Goal: Information Seeking & Learning: Learn about a topic

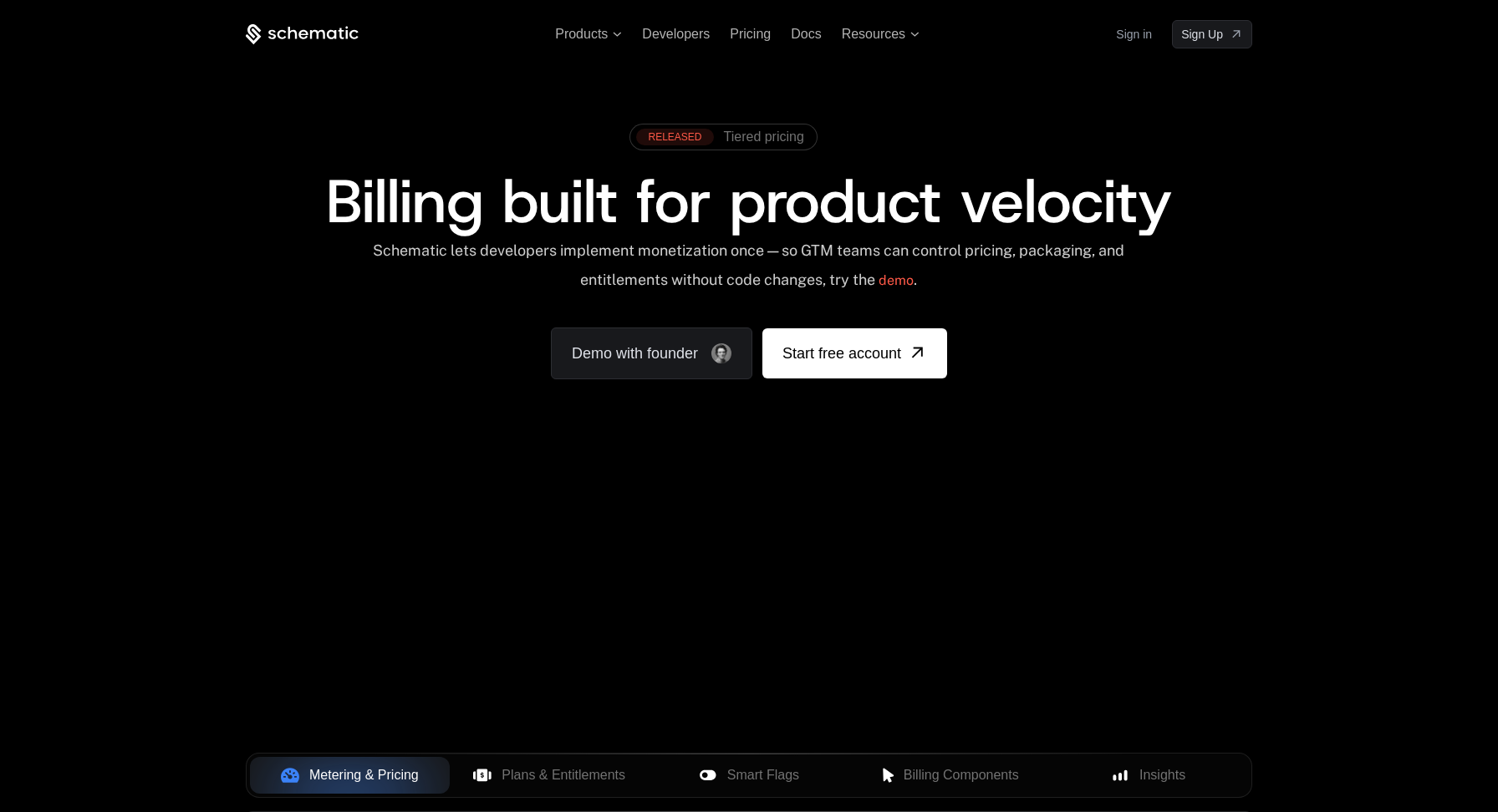
click at [1095, 345] on div "RELEASED Tiered pricing Billing built for product velocity Schematic lets devel…" at bounding box center [749, 247] width 1006 height 265
click at [619, 37] on span "Products" at bounding box center [588, 35] width 67 height 15
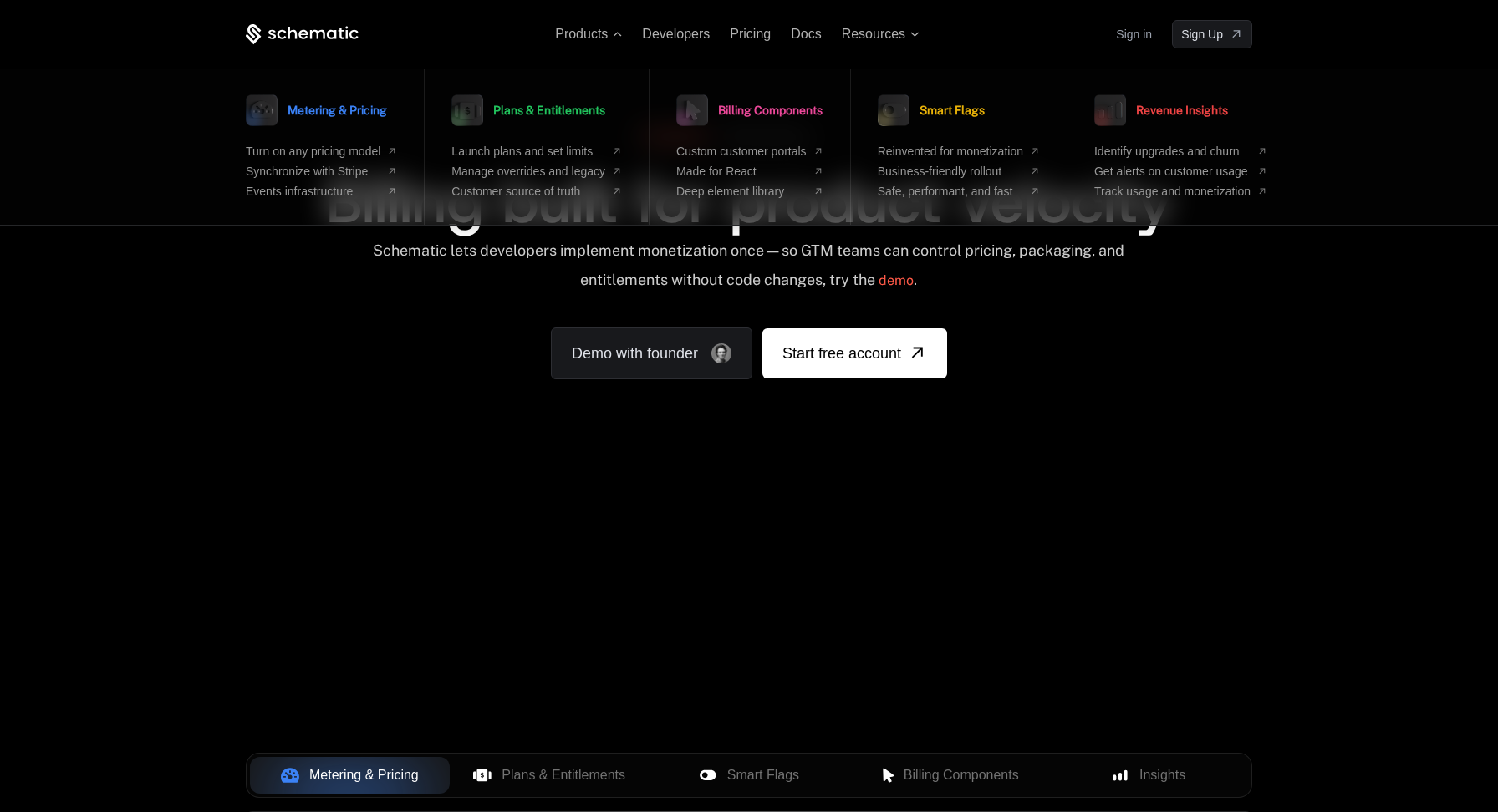
click at [1290, 352] on div "RELEASED Tiered pricing Billing built for product velocity Schematic lets devel…" at bounding box center [749, 247] width 1087 height 398
click at [618, 37] on span "Products" at bounding box center [588, 35] width 67 height 15
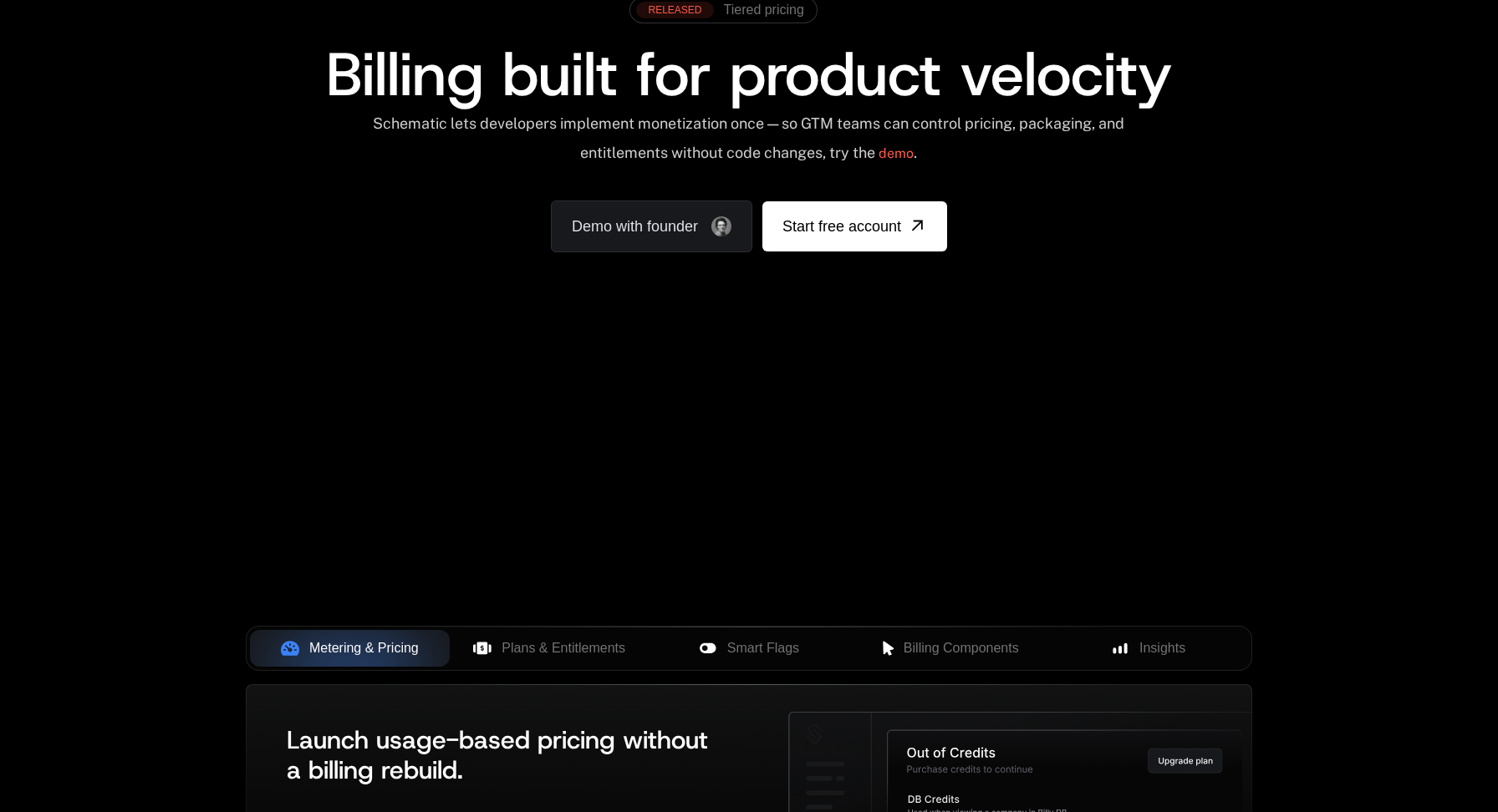
scroll to position [157, 0]
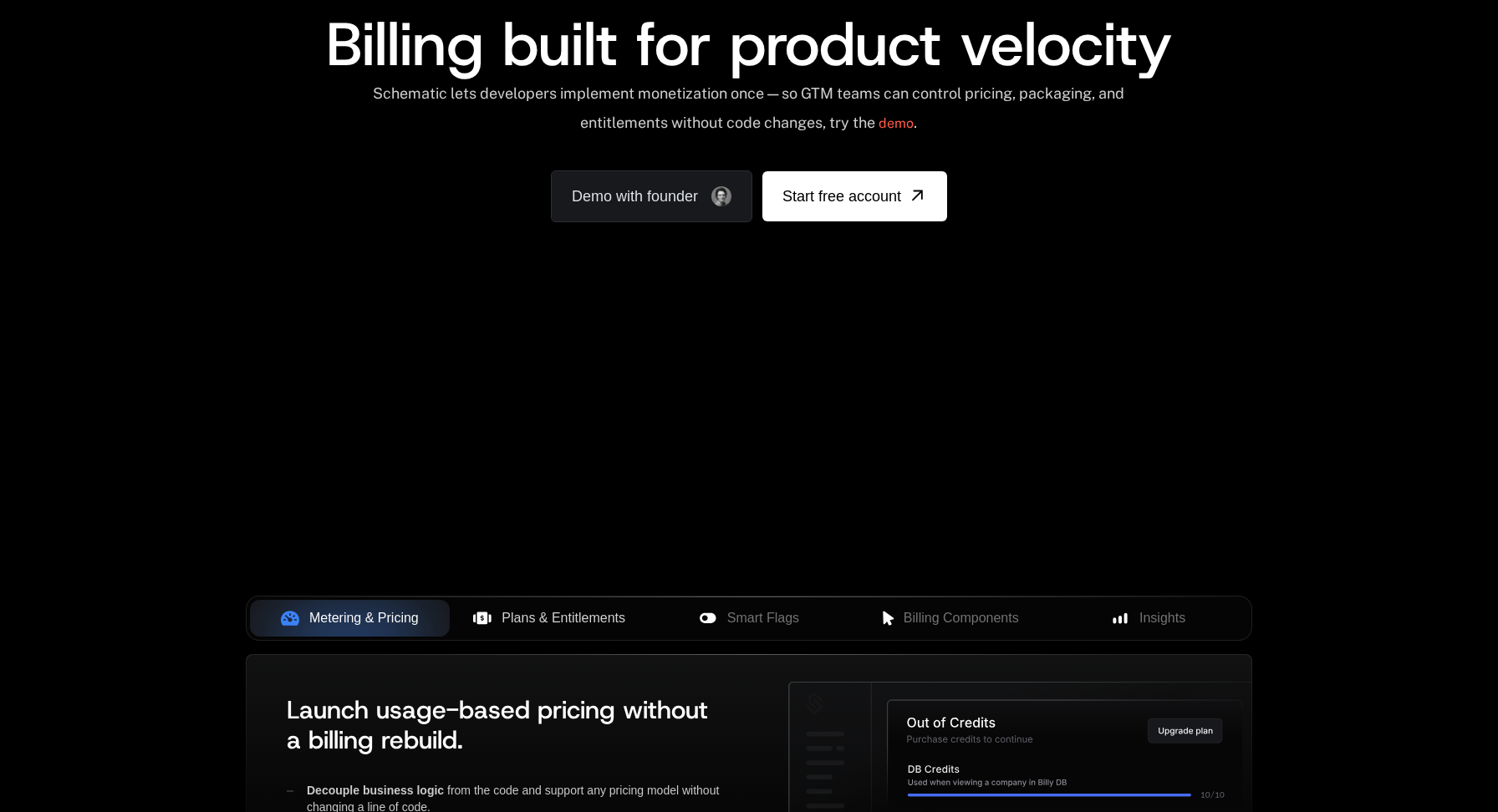
click at [571, 615] on span "Plans & Entitlements" at bounding box center [563, 618] width 124 height 20
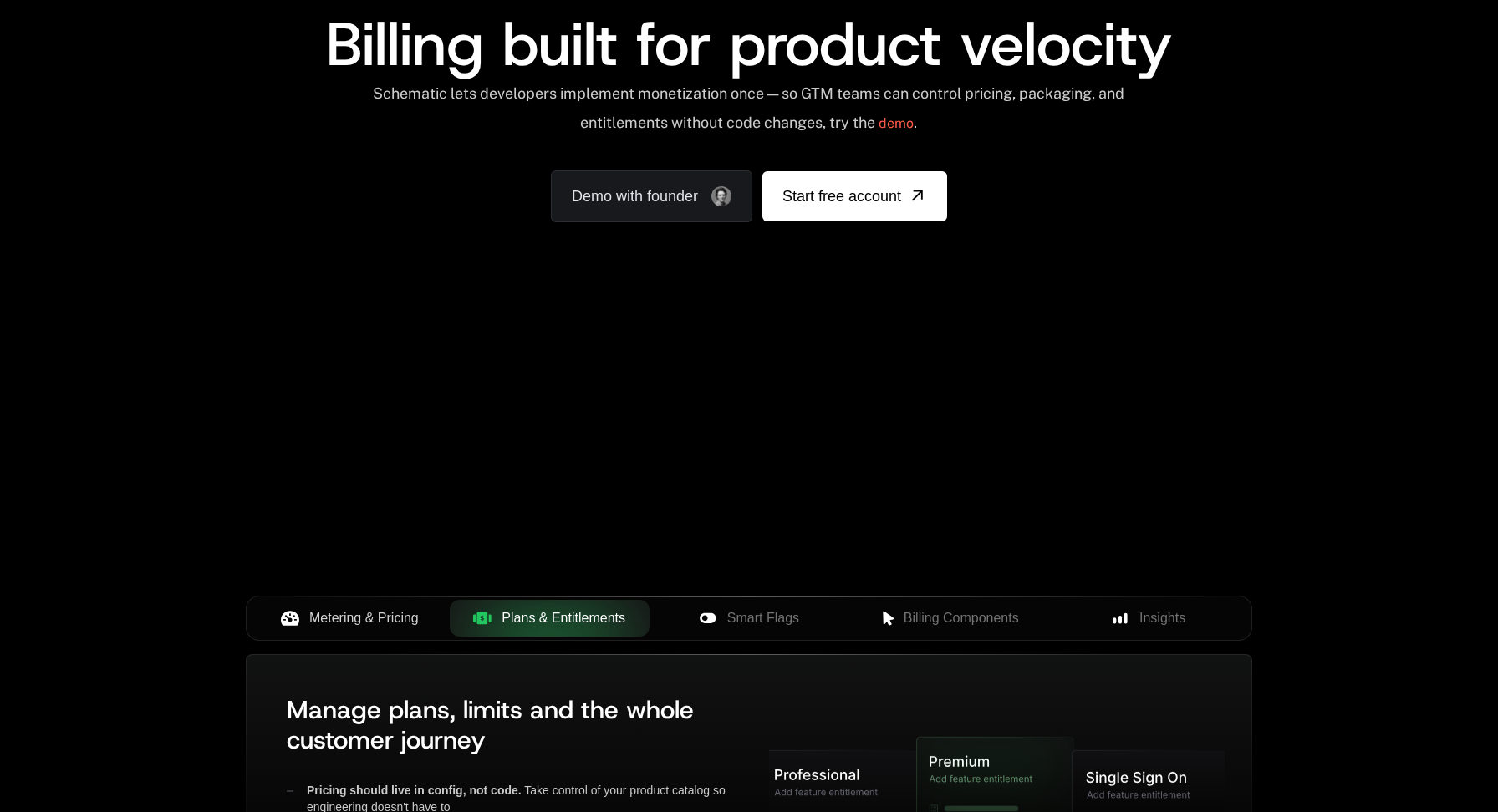
click at [377, 615] on span "Metering & Pricing" at bounding box center [363, 618] width 109 height 20
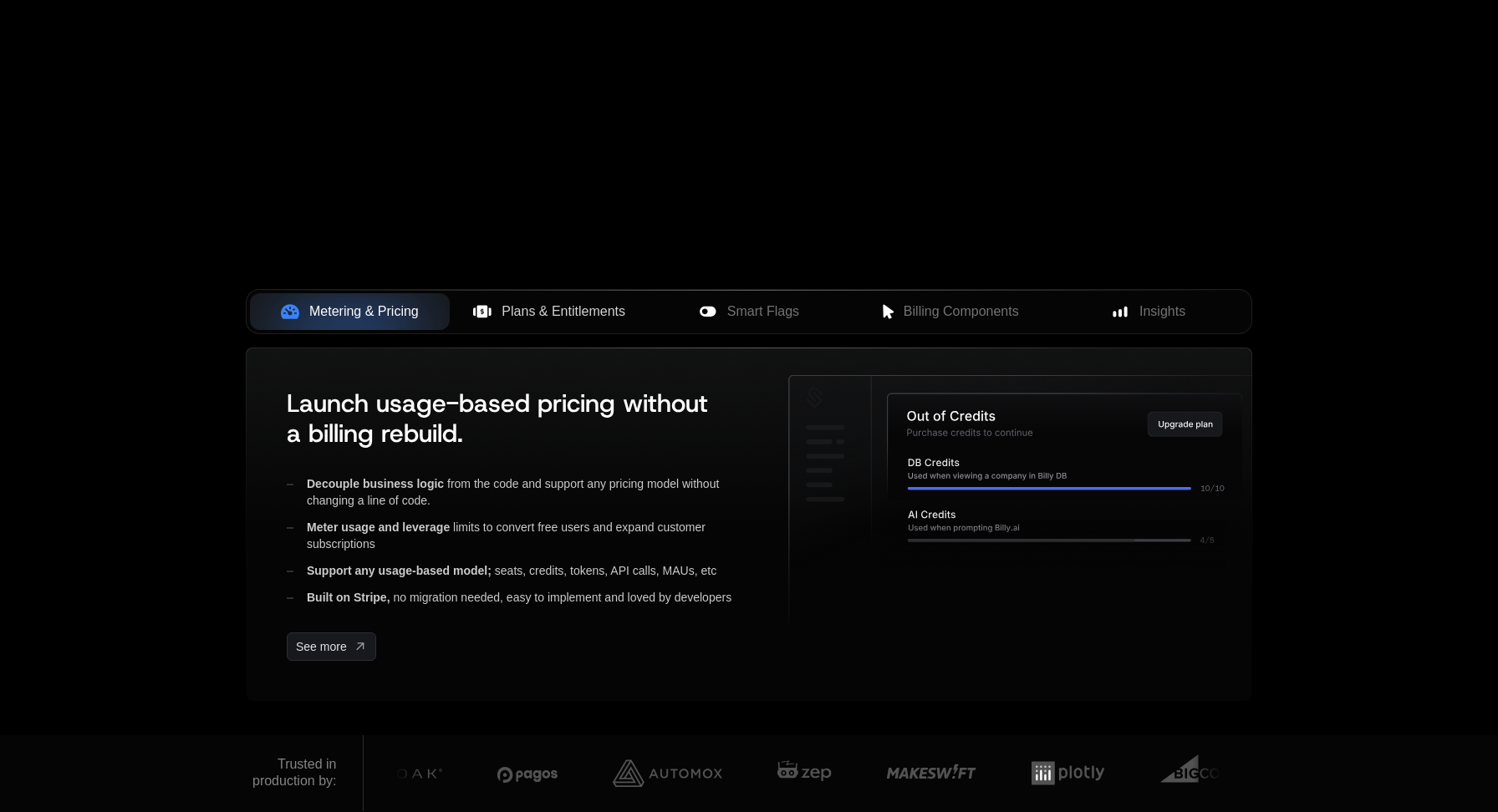
scroll to position [464, 0]
click at [557, 312] on span "Plans & Entitlements" at bounding box center [563, 311] width 124 height 20
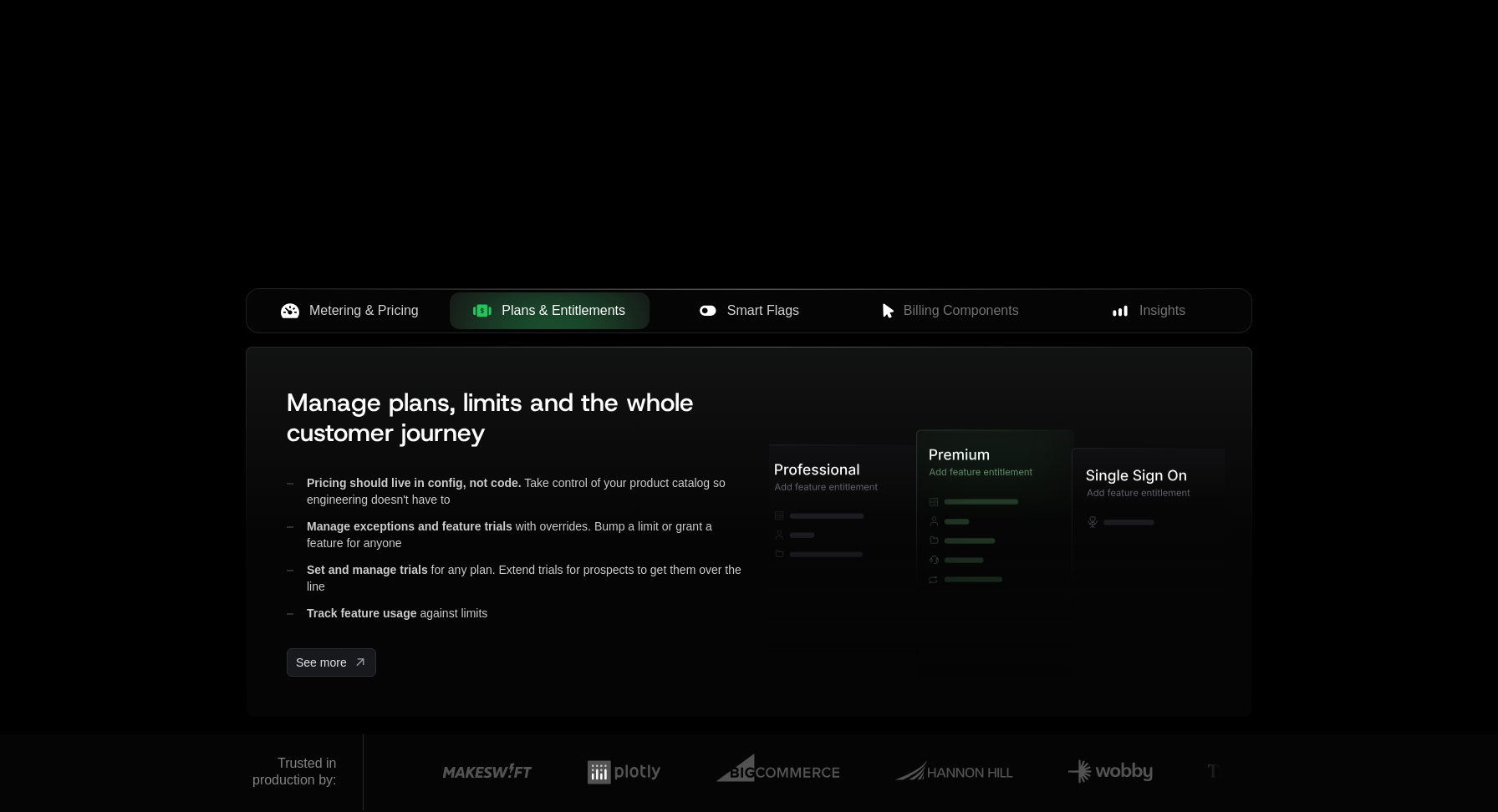
click at [780, 308] on span "Smart Flags" at bounding box center [763, 311] width 71 height 20
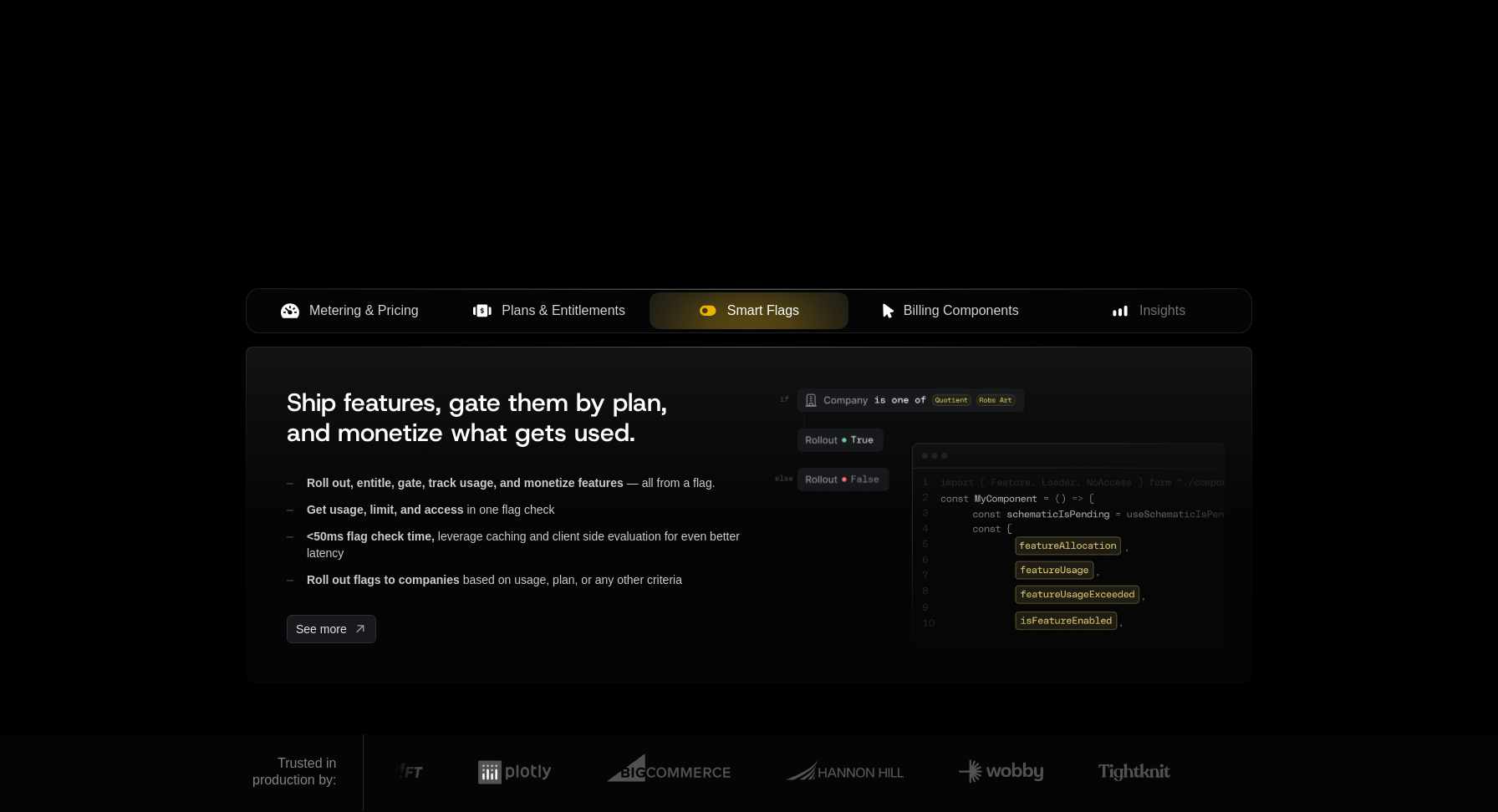
click at [971, 306] on span "Billing Components" at bounding box center [961, 311] width 115 height 20
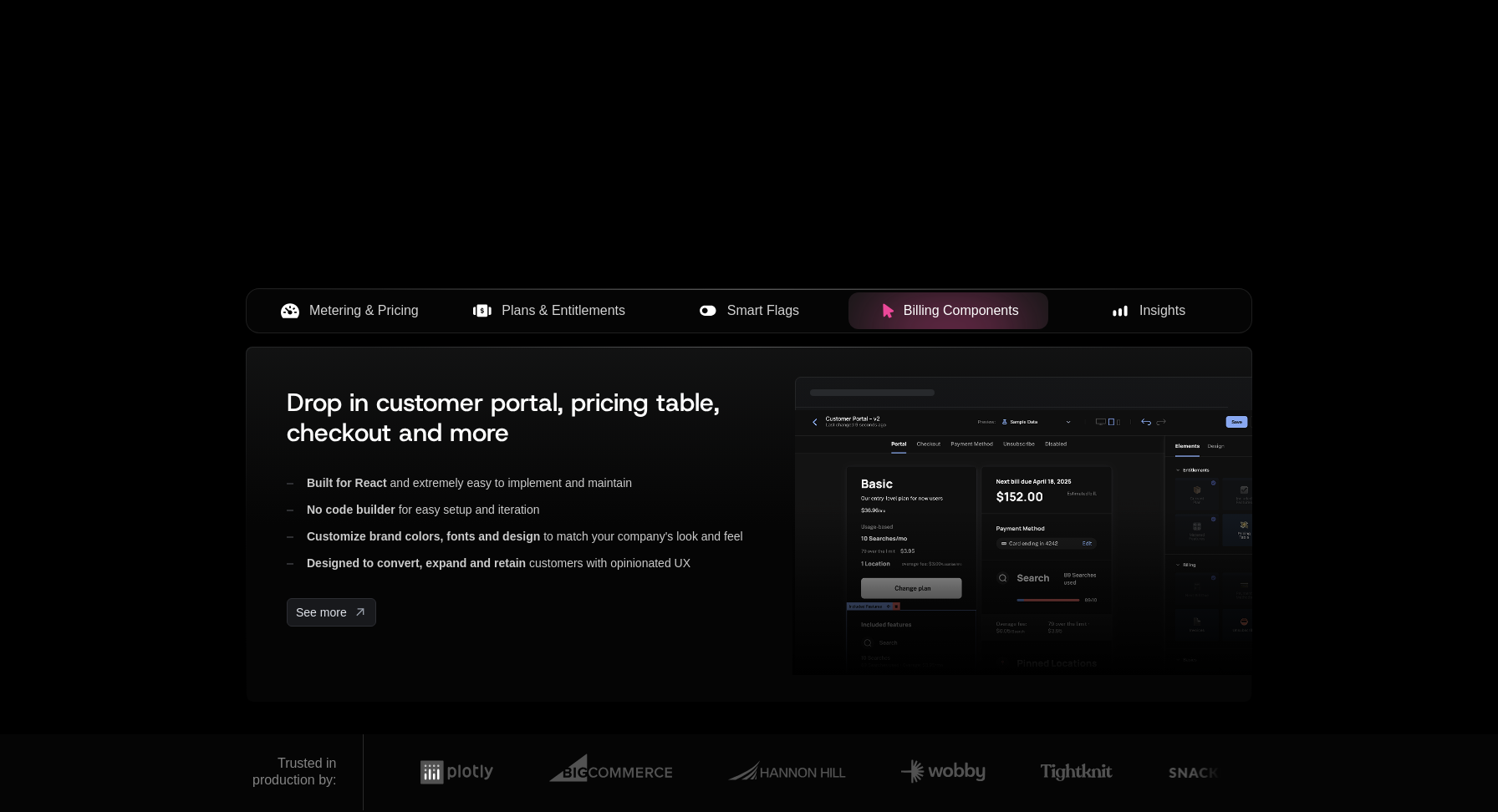
click at [1173, 315] on span "Insights" at bounding box center [1163, 311] width 46 height 20
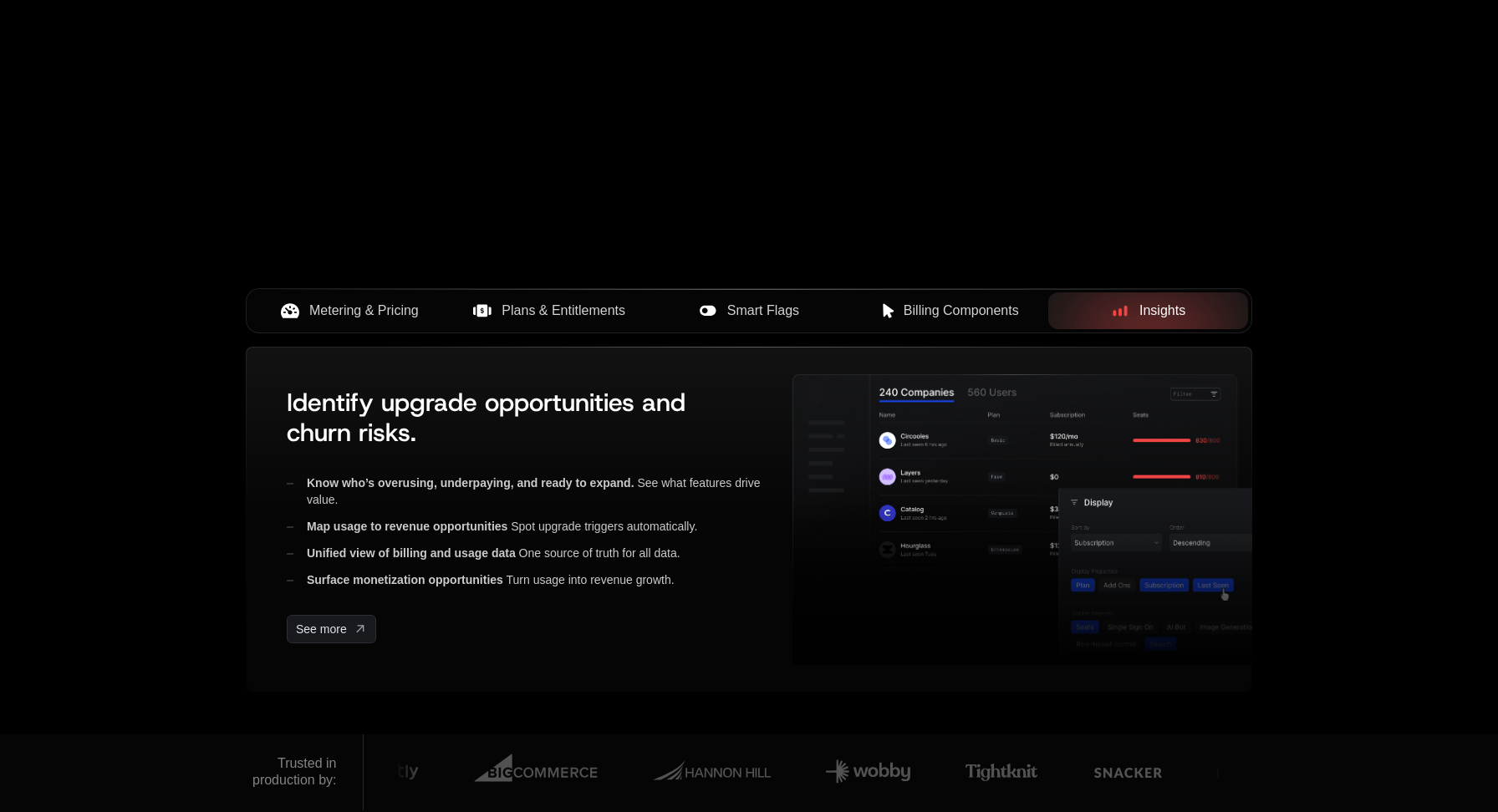
click at [364, 322] on button "Metering & Pricing" at bounding box center [350, 311] width 200 height 37
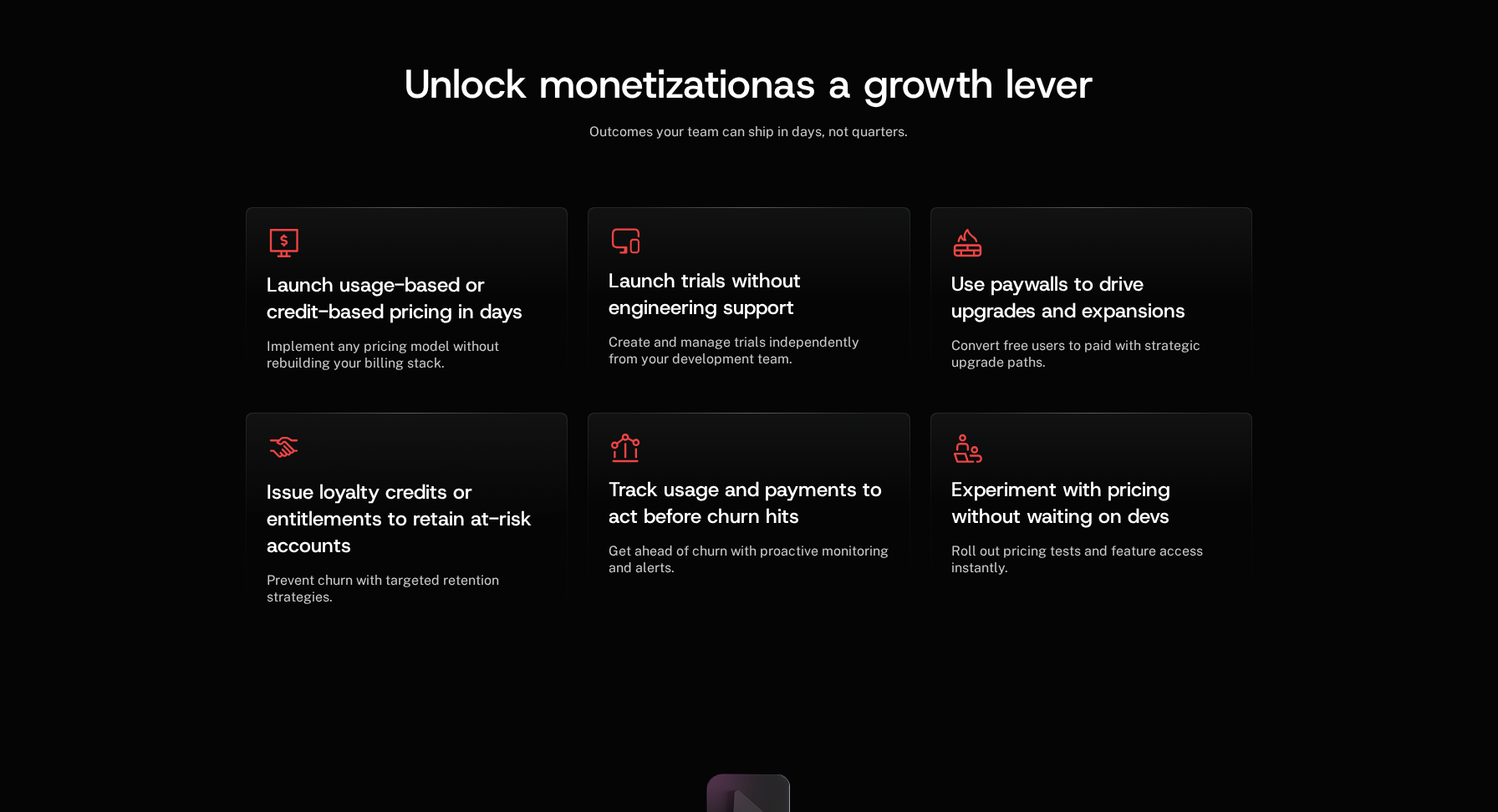
scroll to position [5014, 0]
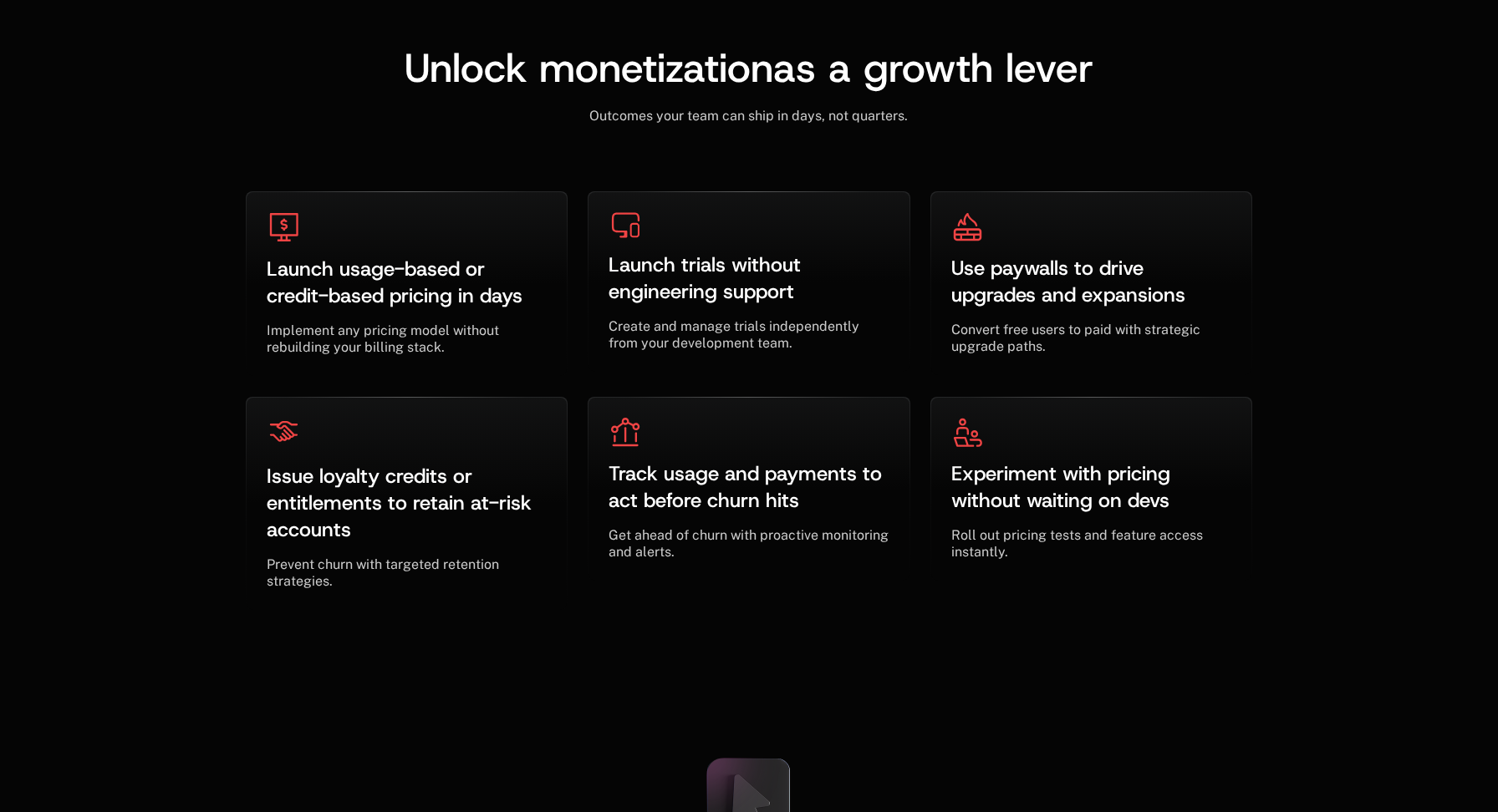
click at [1403, 521] on div "Unlock monetization as a growth lever ﻿ Outcomes your team can ship in days, no…" at bounding box center [749, 295] width 1498 height 764
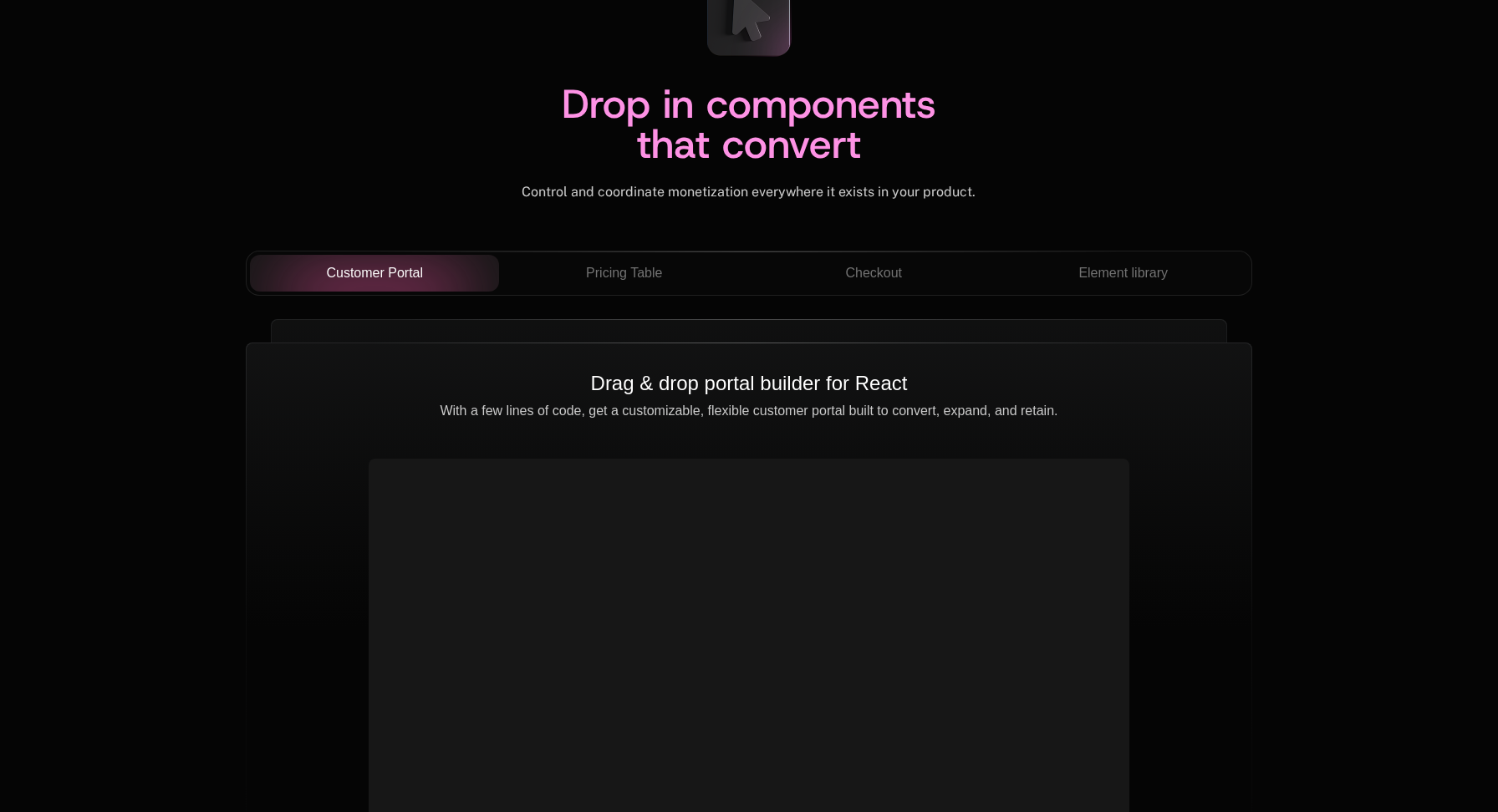
scroll to position [5867, 0]
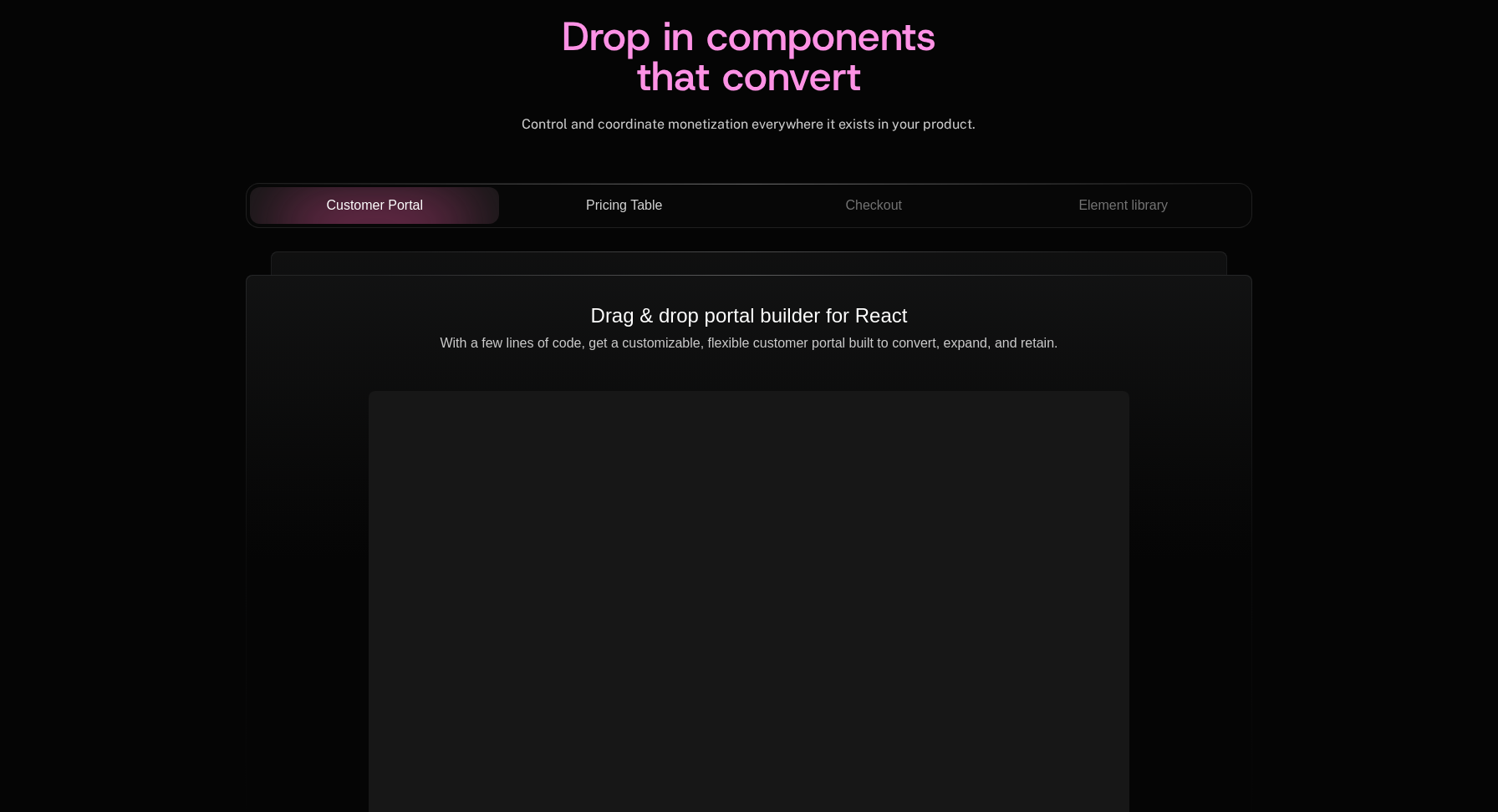
click at [608, 197] on span "Pricing Table" at bounding box center [624, 206] width 76 height 20
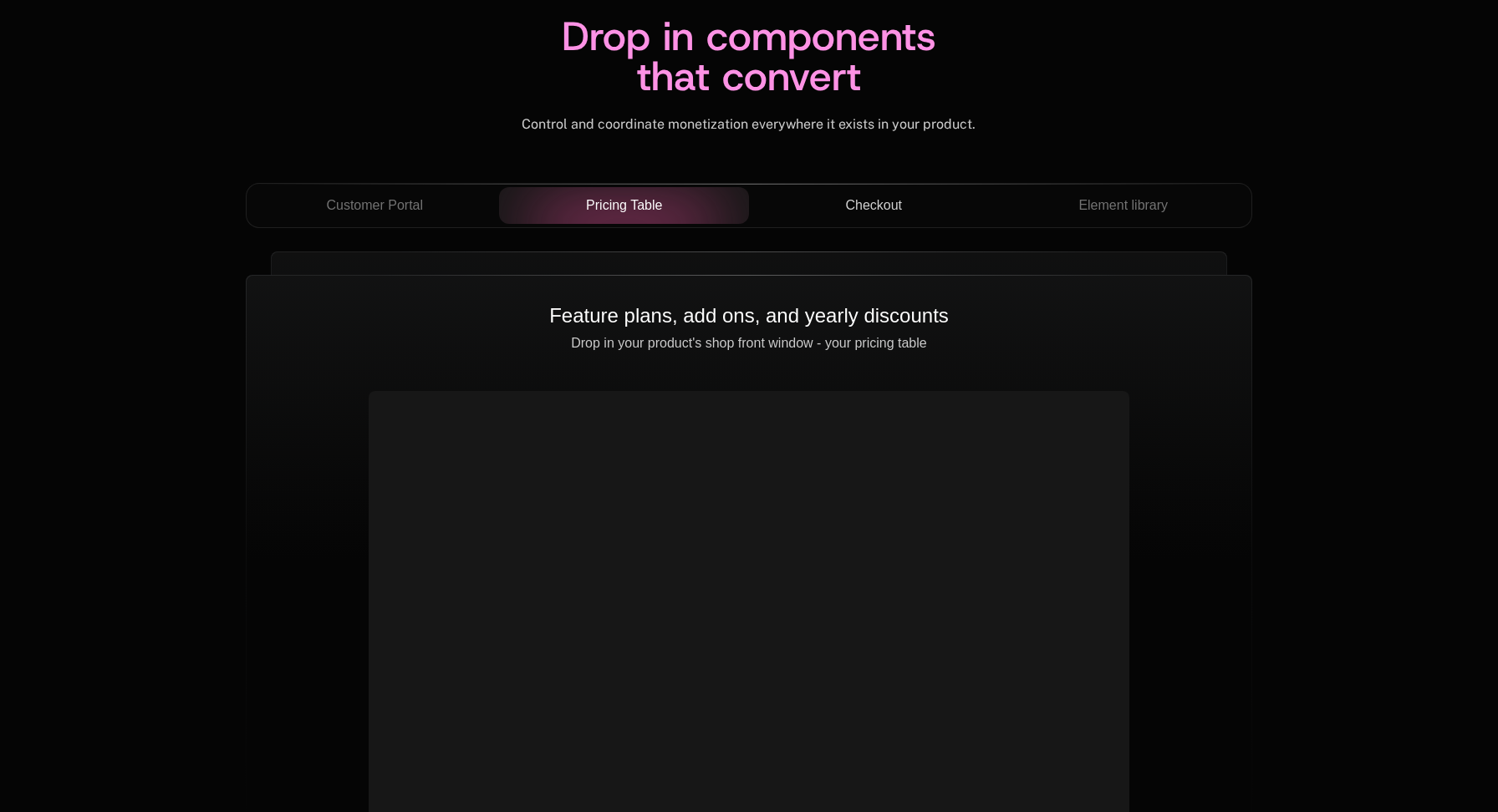
click at [898, 210] on span "Checkout" at bounding box center [873, 206] width 57 height 20
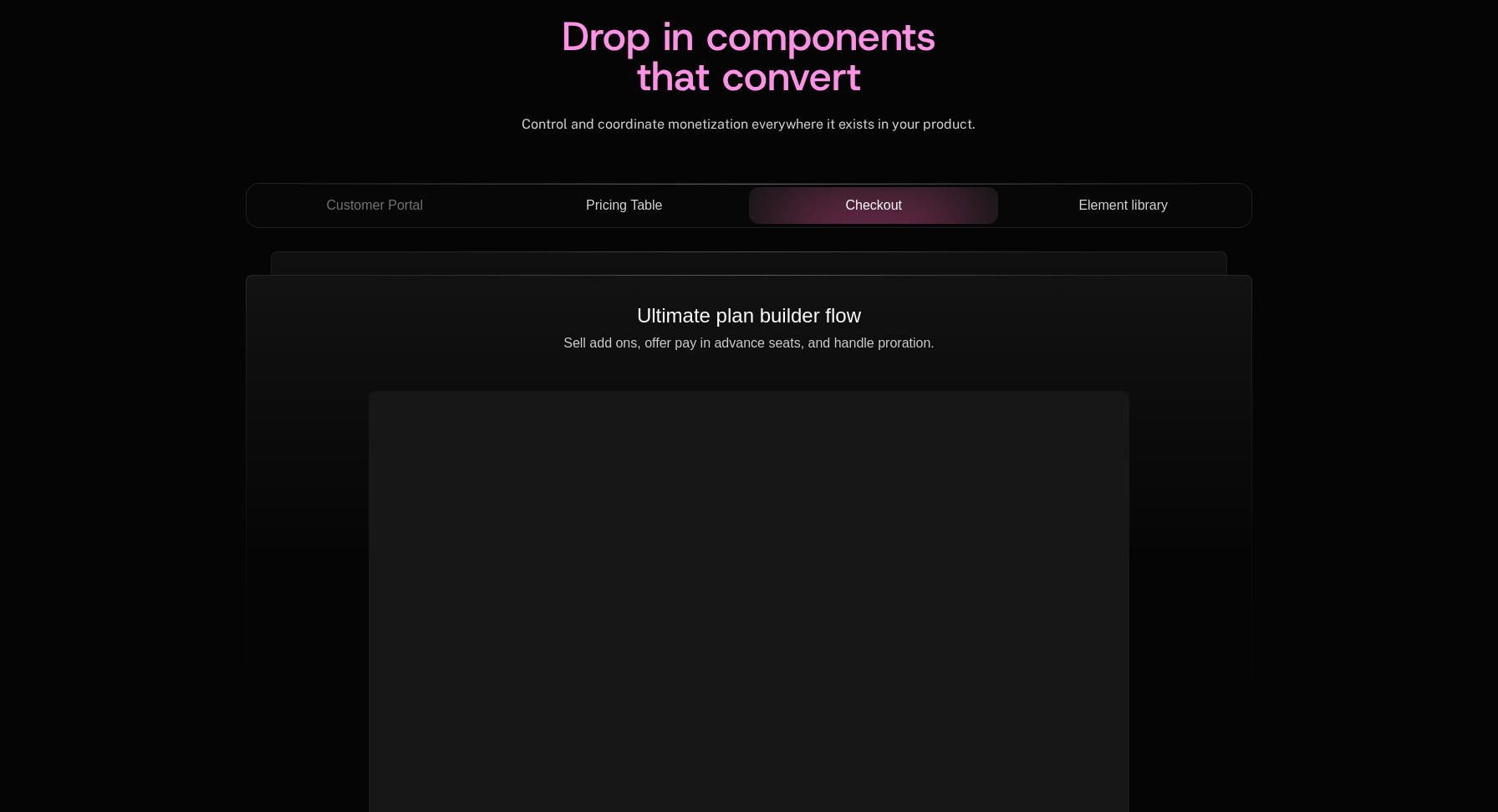
click at [1141, 196] on span "Element library" at bounding box center [1123, 206] width 90 height 20
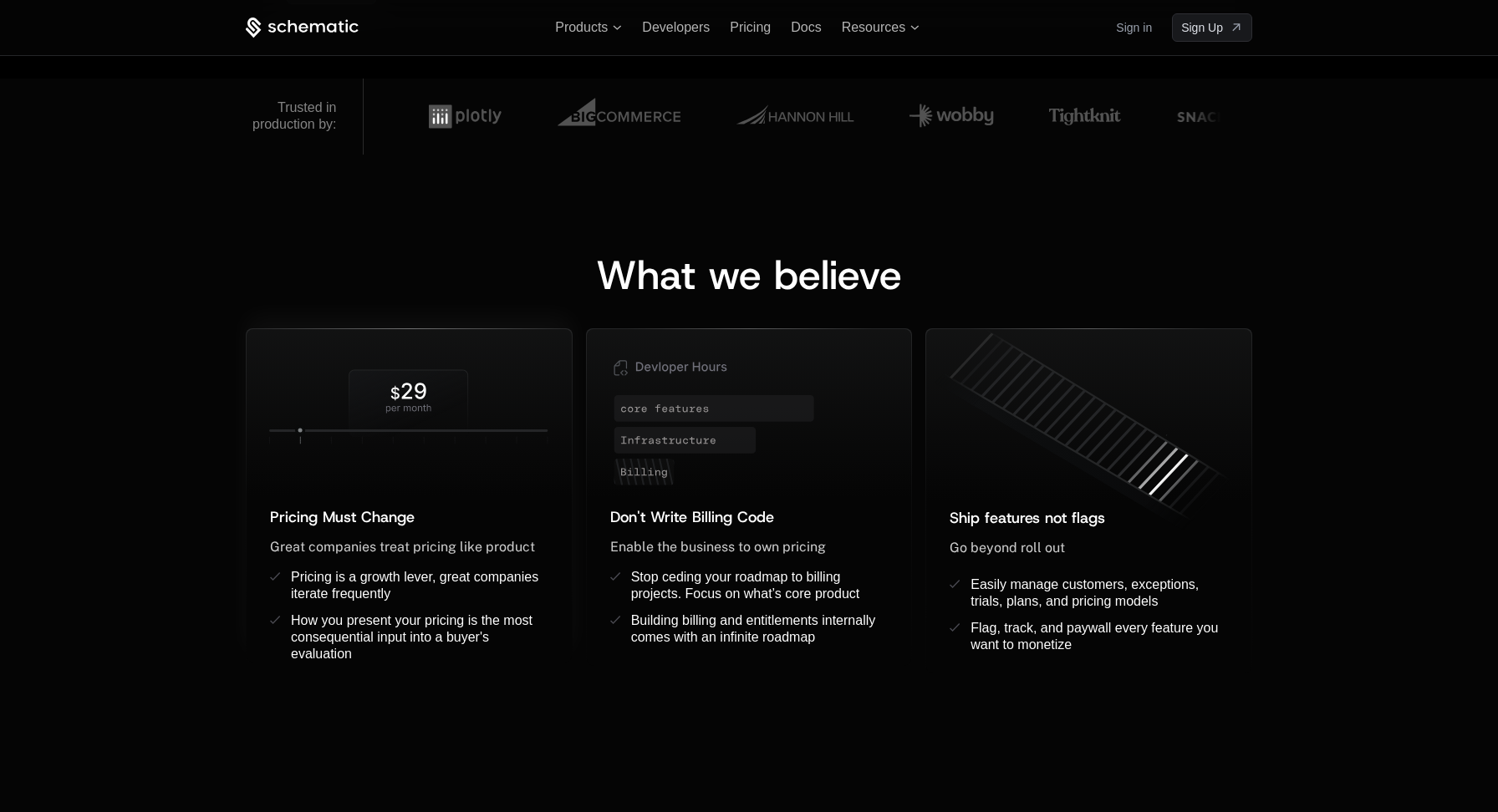
scroll to position [1084, 0]
